Goal: Find specific page/section: Find specific page/section

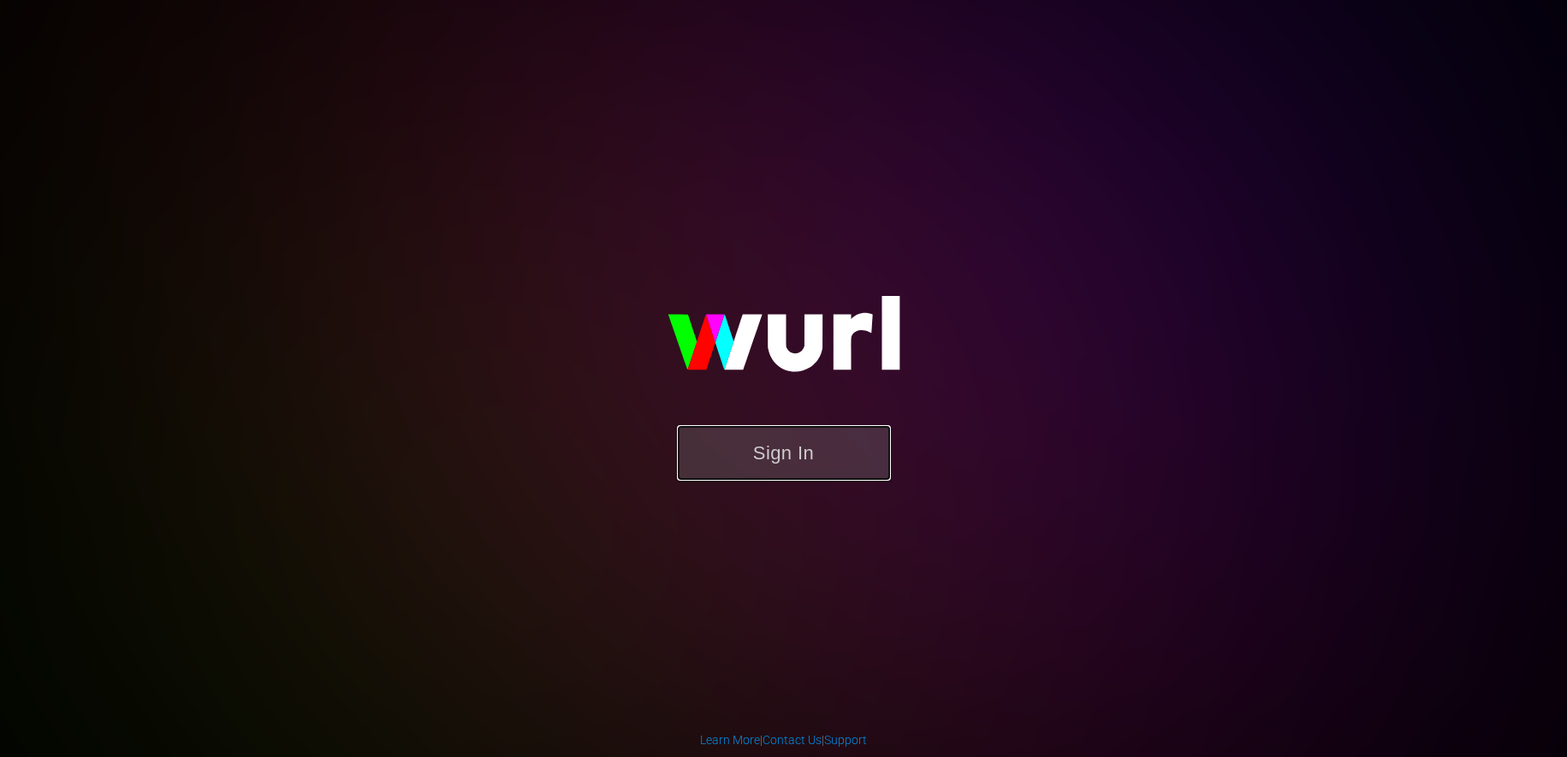
click at [810, 455] on button "Sign In" at bounding box center [784, 453] width 214 height 56
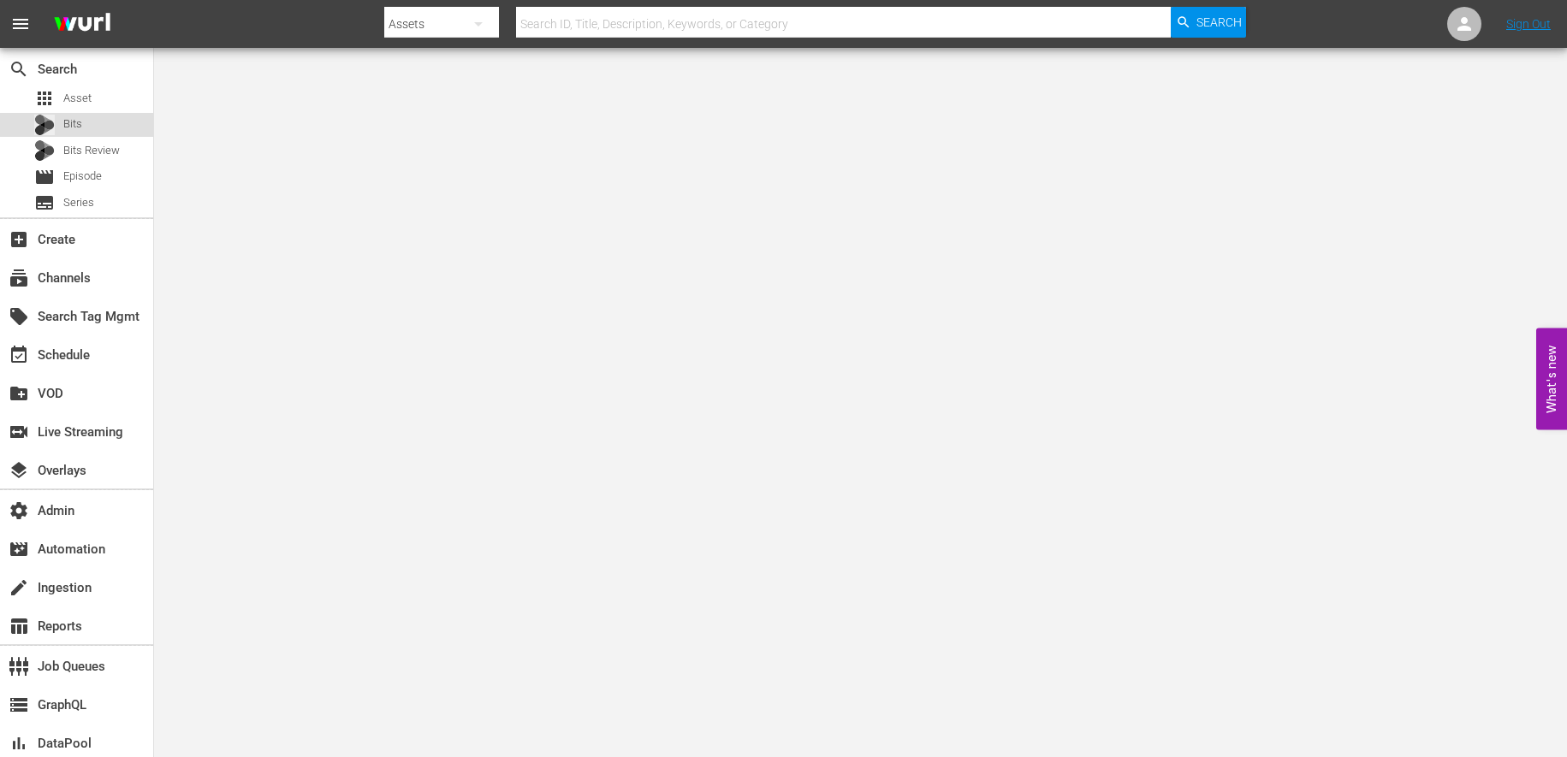
click at [93, 126] on div "Bits" at bounding box center [76, 125] width 153 height 24
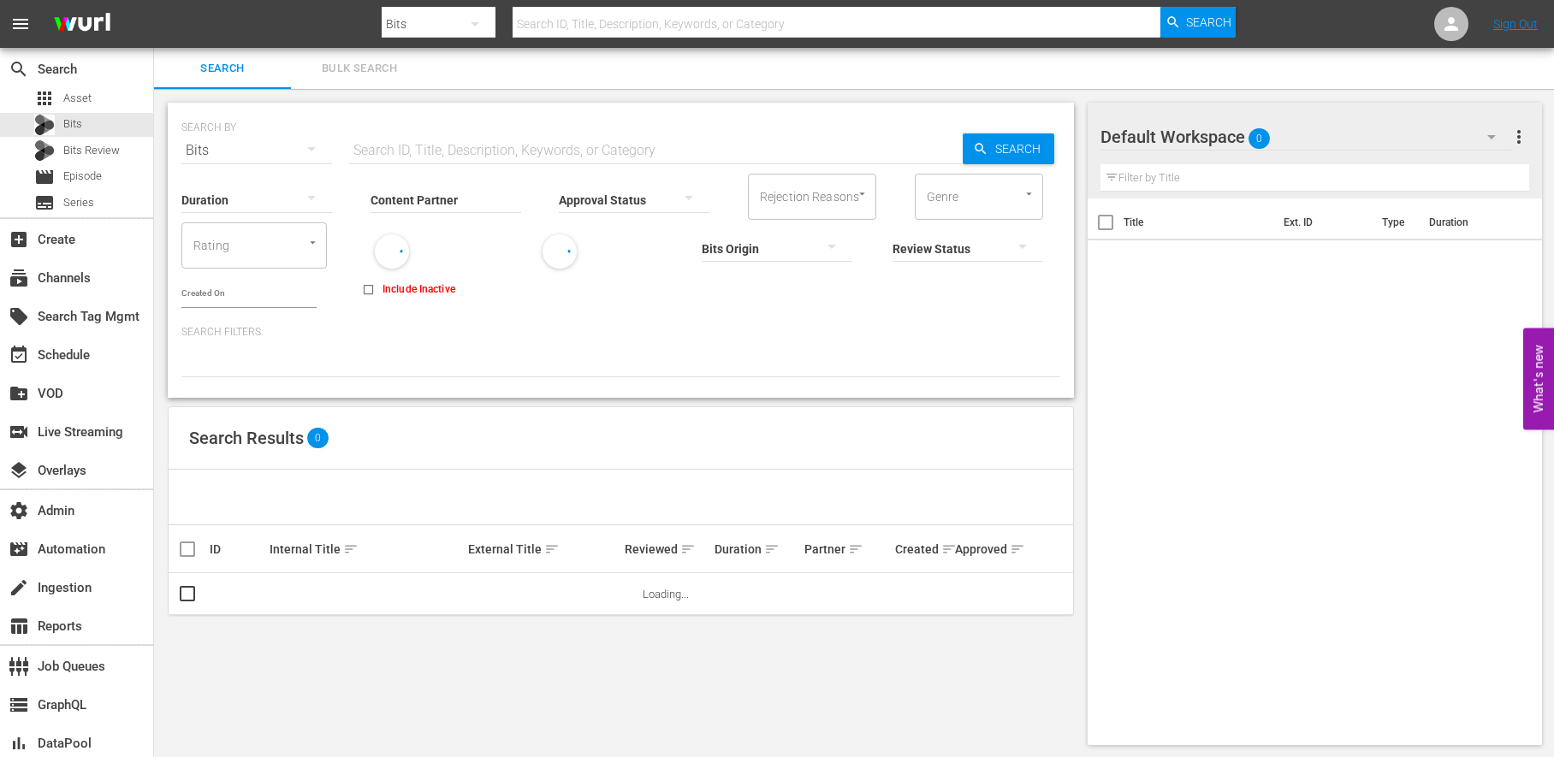
click at [400, 195] on input "Content Partner" at bounding box center [446, 201] width 151 height 62
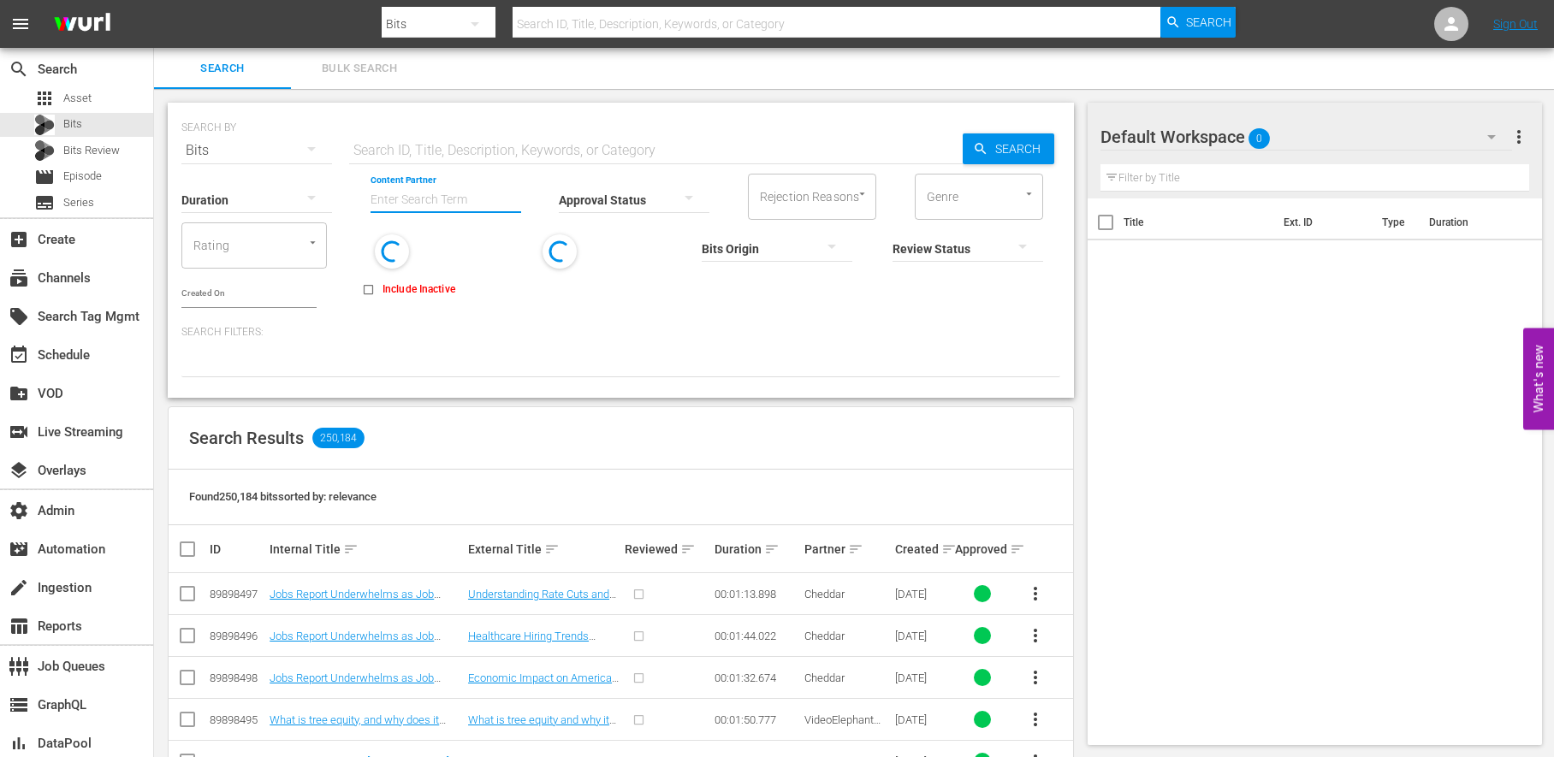
type input "b"
click at [466, 248] on div "Vevo (469)" at bounding box center [507, 247] width 251 height 41
type input "Vevo (469)"
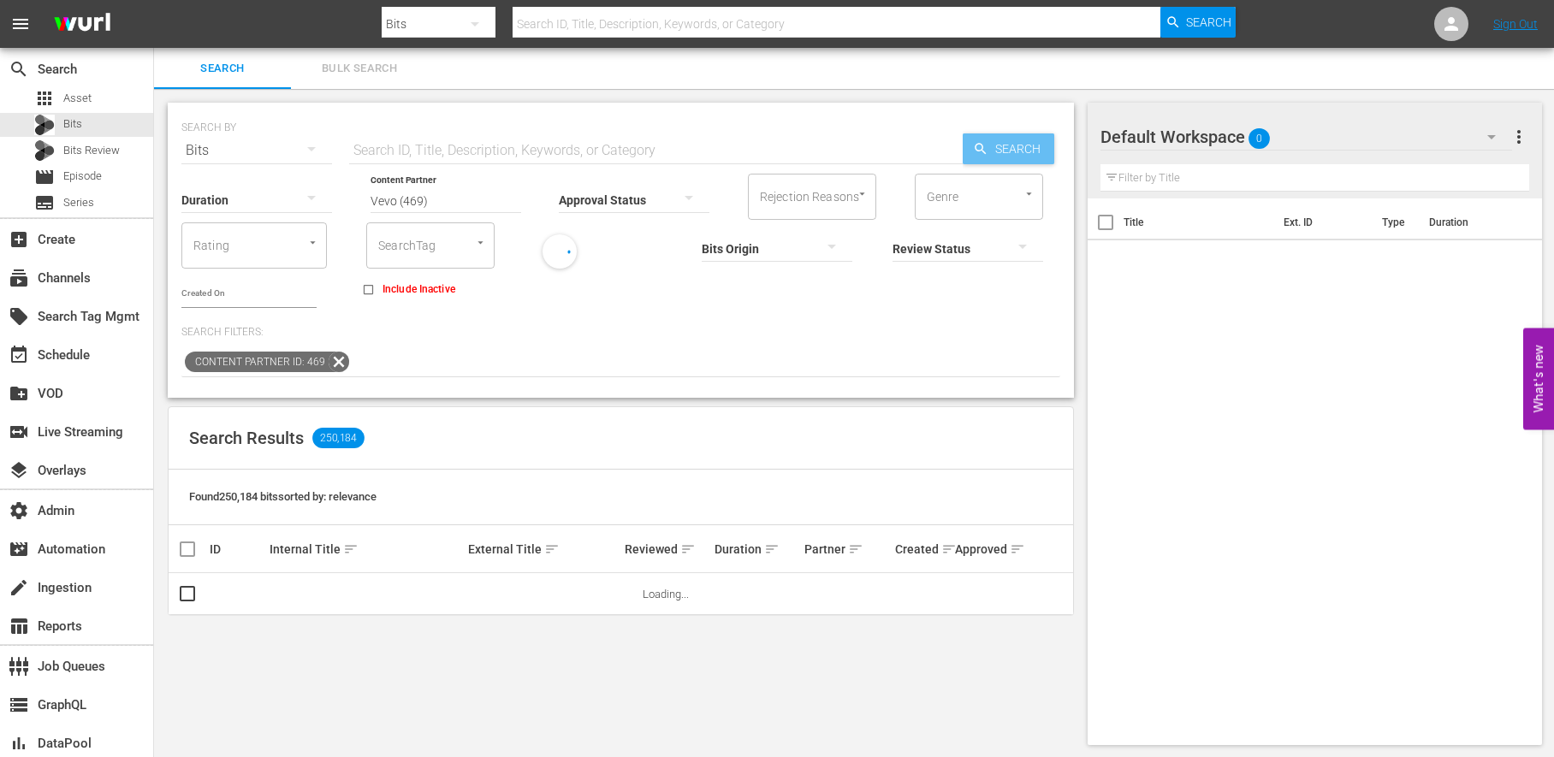
click at [1021, 141] on span "Search" at bounding box center [1021, 148] width 66 height 31
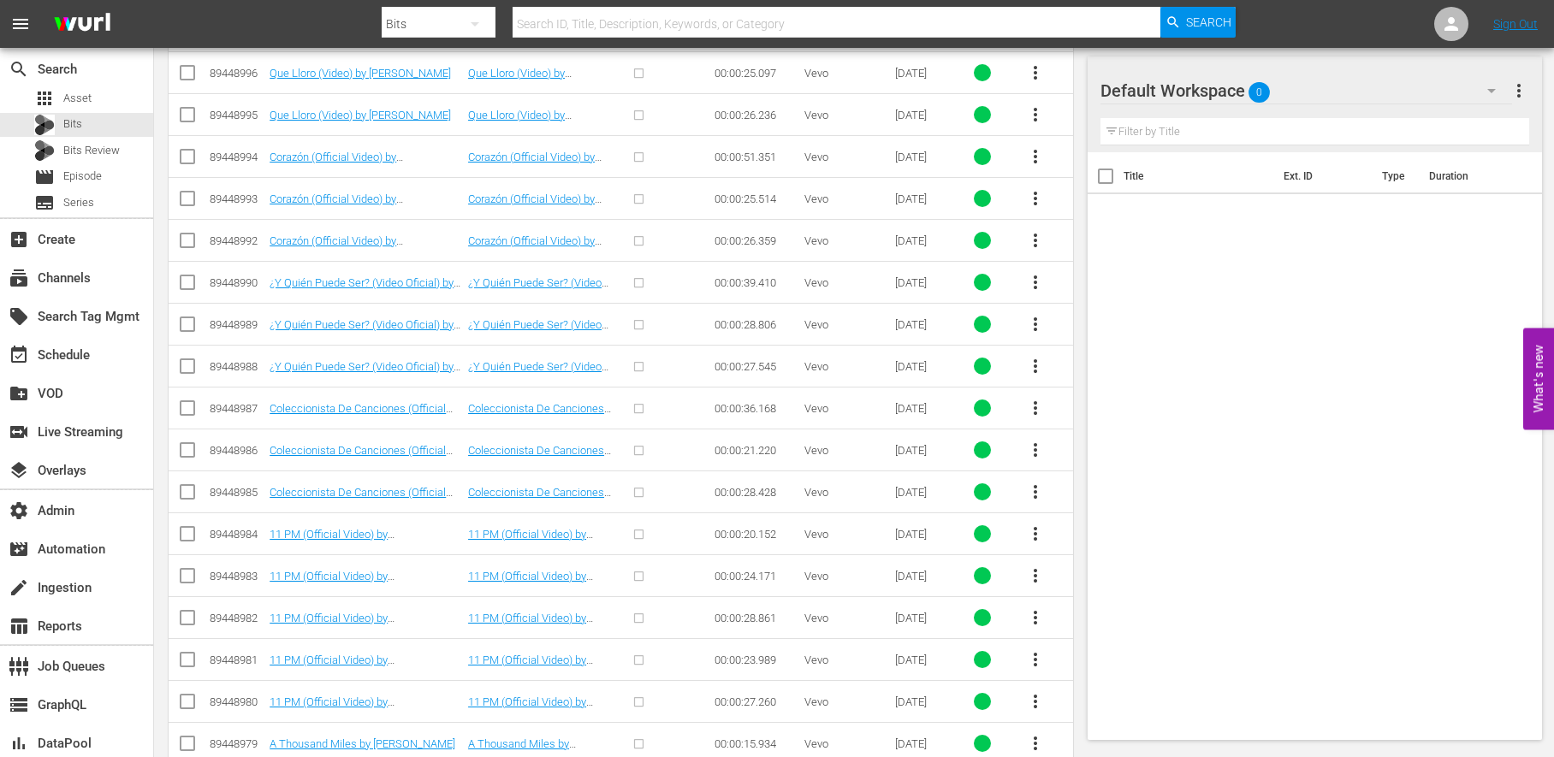
scroll to position [7829, 0]
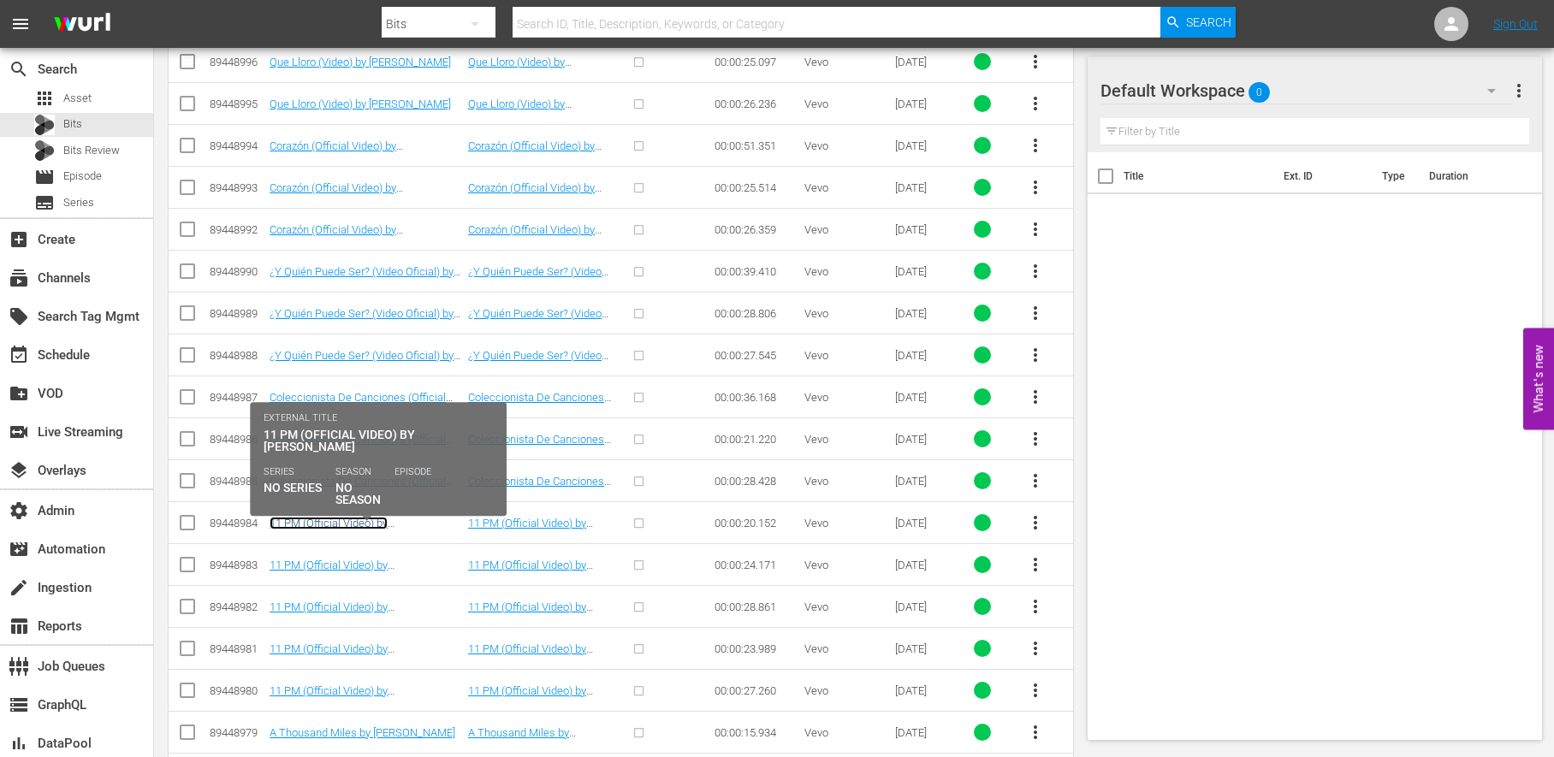
click at [341, 525] on link "11 PM (Official Video) by [PERSON_NAME]" at bounding box center [329, 530] width 118 height 26
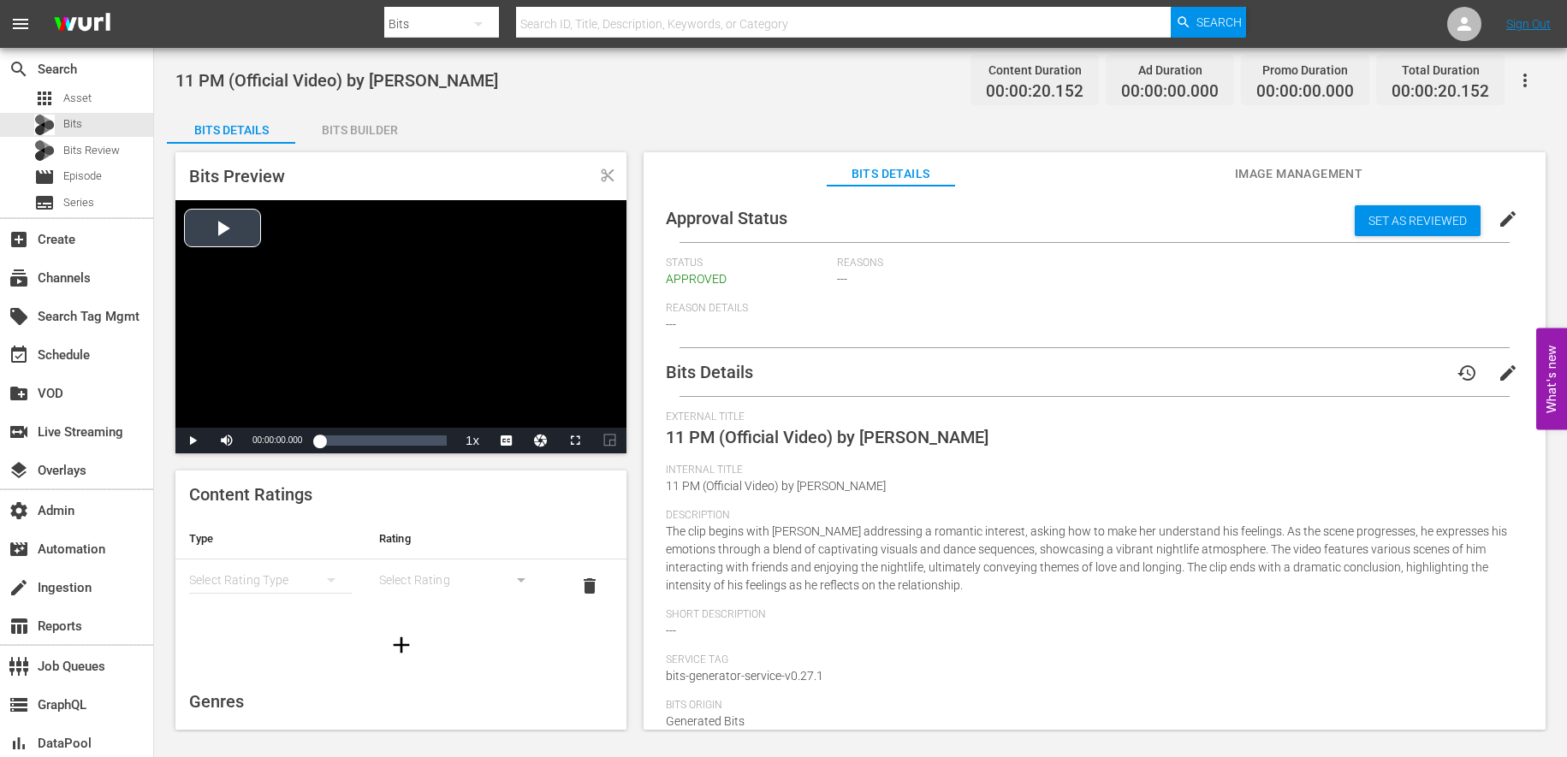
click at [235, 240] on div "Video Player" at bounding box center [400, 314] width 451 height 228
